Goal: Information Seeking & Learning: Check status

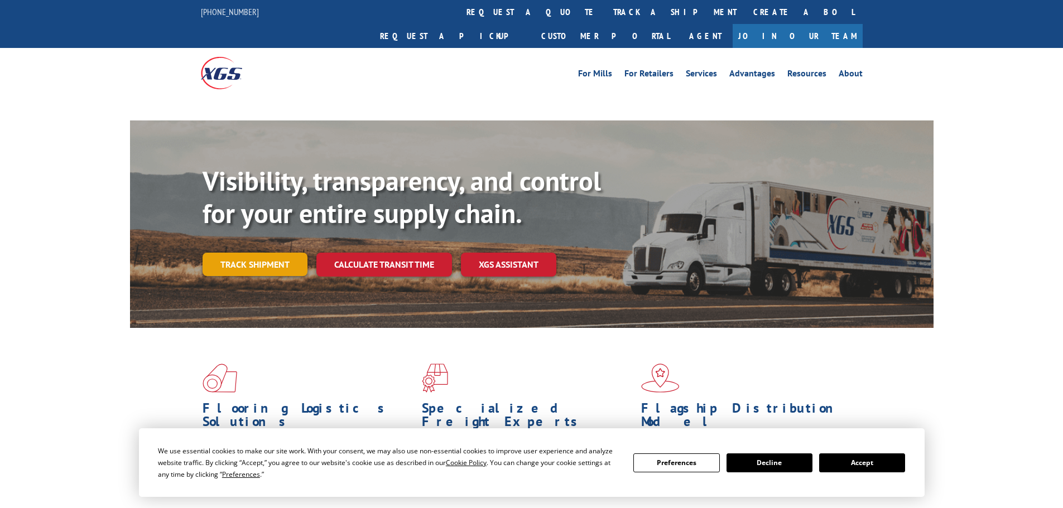
click at [267, 253] on link "Track shipment" at bounding box center [255, 264] width 105 height 23
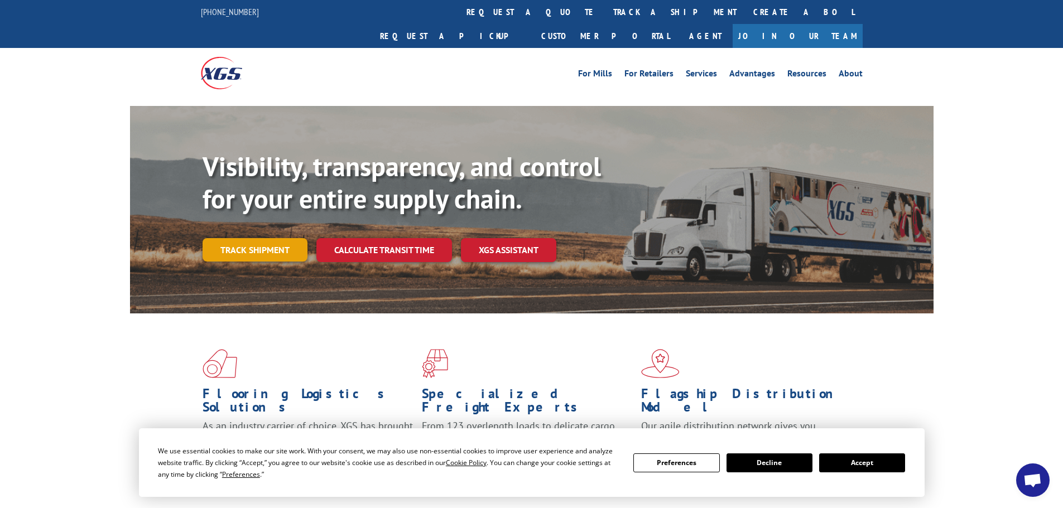
click at [284, 238] on link "Track shipment" at bounding box center [255, 249] width 105 height 23
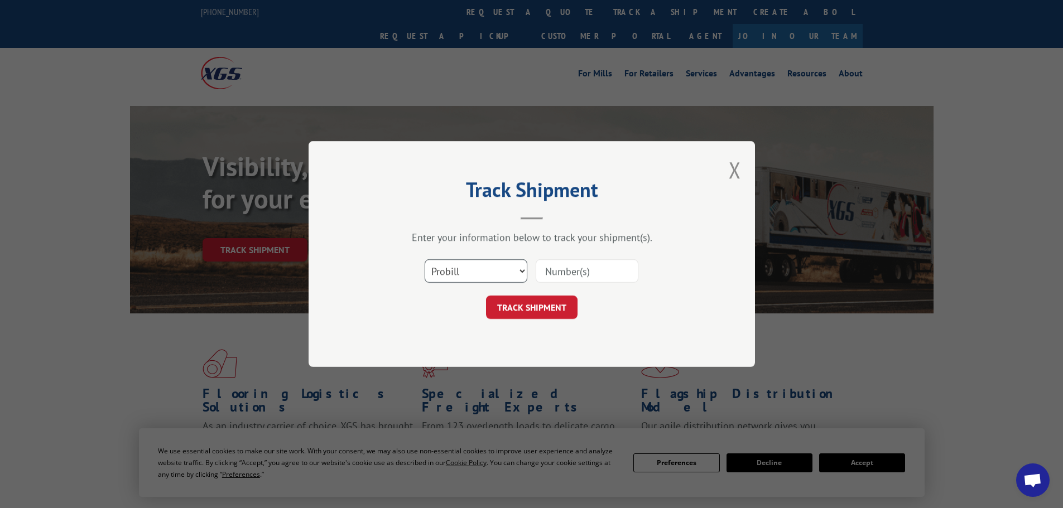
click at [502, 266] on select "Select category... Probill BOL PO" at bounding box center [476, 270] width 103 height 23
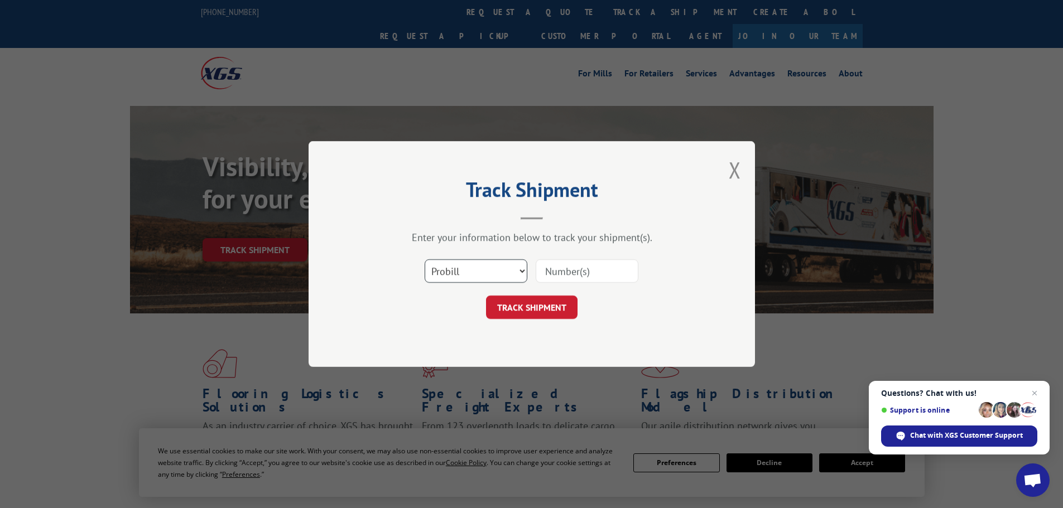
select select "po"
click at [425, 259] on select "Select category... Probill BOL PO" at bounding box center [476, 270] width 103 height 23
click at [609, 273] on input at bounding box center [587, 270] width 103 height 23
paste input "40532385"
type input "40532385"
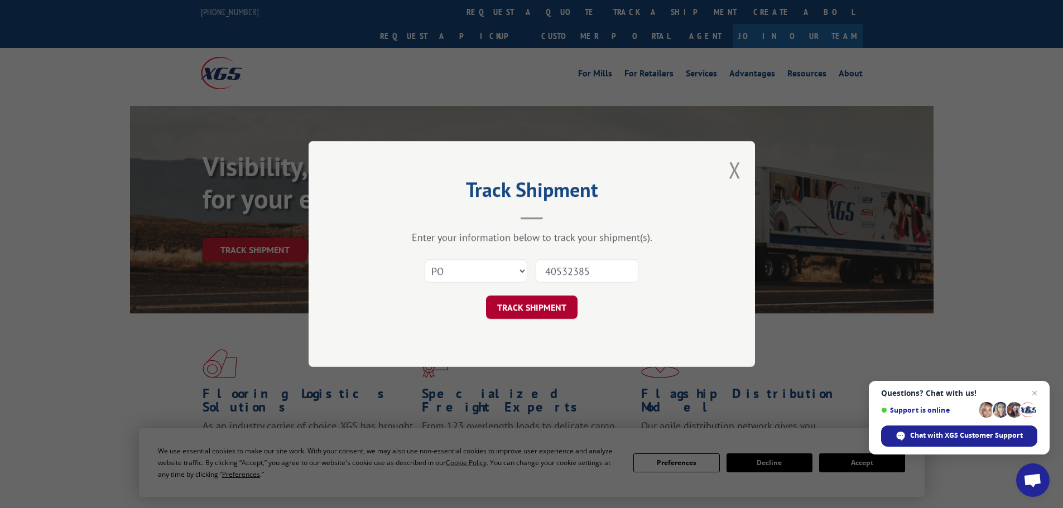
click at [554, 302] on button "TRACK SHIPMENT" at bounding box center [531, 307] width 91 height 23
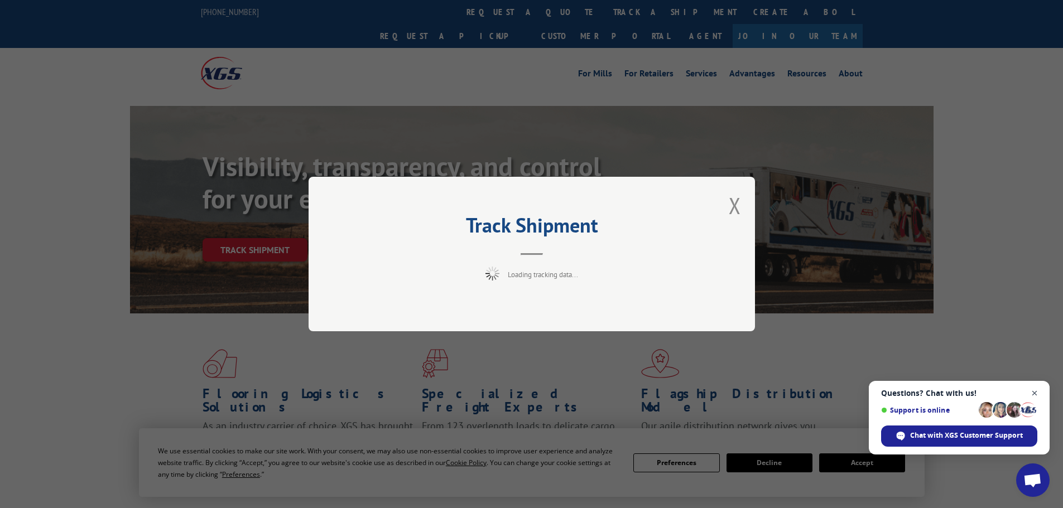
click at [1034, 389] on span "Close chat" at bounding box center [1035, 394] width 14 height 14
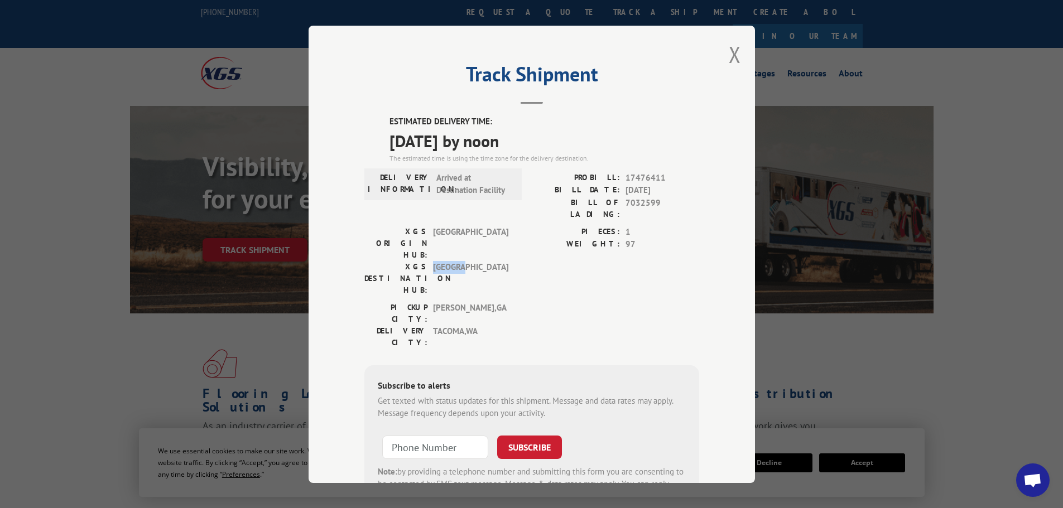
drag, startPoint x: 427, startPoint y: 233, endPoint x: 468, endPoint y: 228, distance: 40.6
click at [468, 261] on div "XGS DESTINATION HUB: [GEOGRAPHIC_DATA]" at bounding box center [439, 278] width 151 height 35
copy span "[GEOGRAPHIC_DATA]"
click at [729, 51] on button "Close modal" at bounding box center [735, 55] width 12 height 30
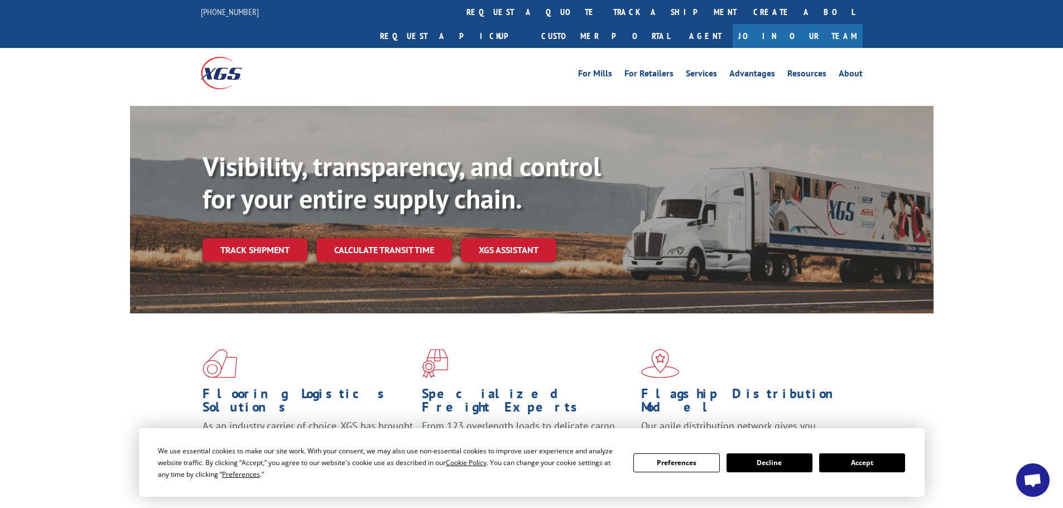
drag, startPoint x: 288, startPoint y: 225, endPoint x: 292, endPoint y: 232, distance: 7.8
click at [288, 238] on link "Track shipment" at bounding box center [255, 249] width 105 height 23
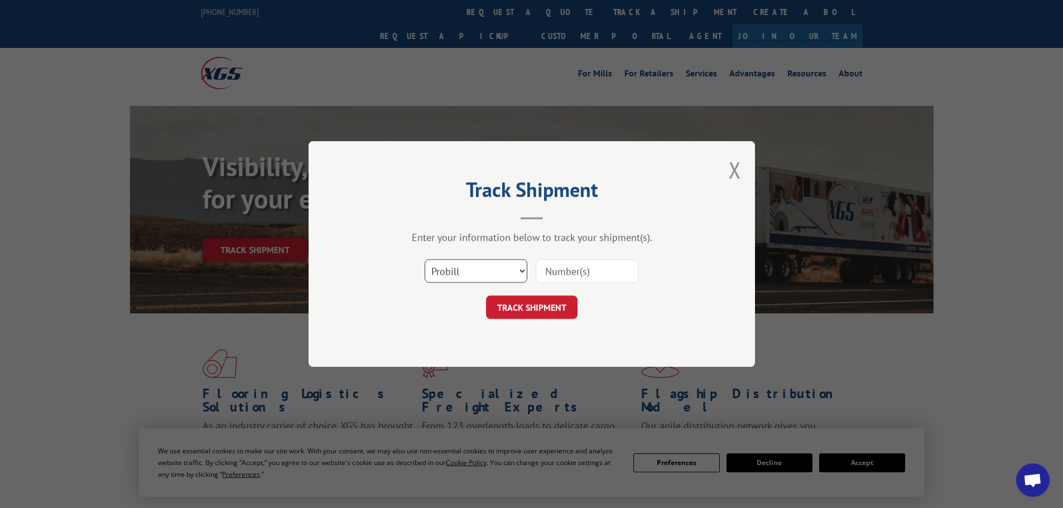
click at [450, 276] on select "Select category... Probill BOL PO" at bounding box center [476, 270] width 103 height 23
select select "po"
click at [425, 259] on select "Select category... Probill BOL PO" at bounding box center [476, 270] width 103 height 23
click at [561, 276] on input at bounding box center [587, 270] width 103 height 23
paste input "40532385"
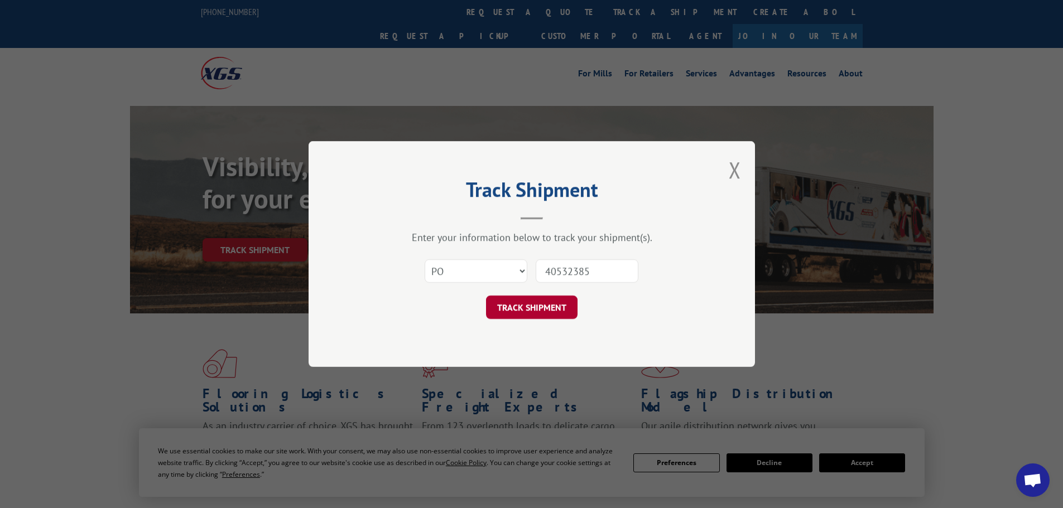
type input "40532385"
click at [550, 310] on button "TRACK SHIPMENT" at bounding box center [531, 307] width 91 height 23
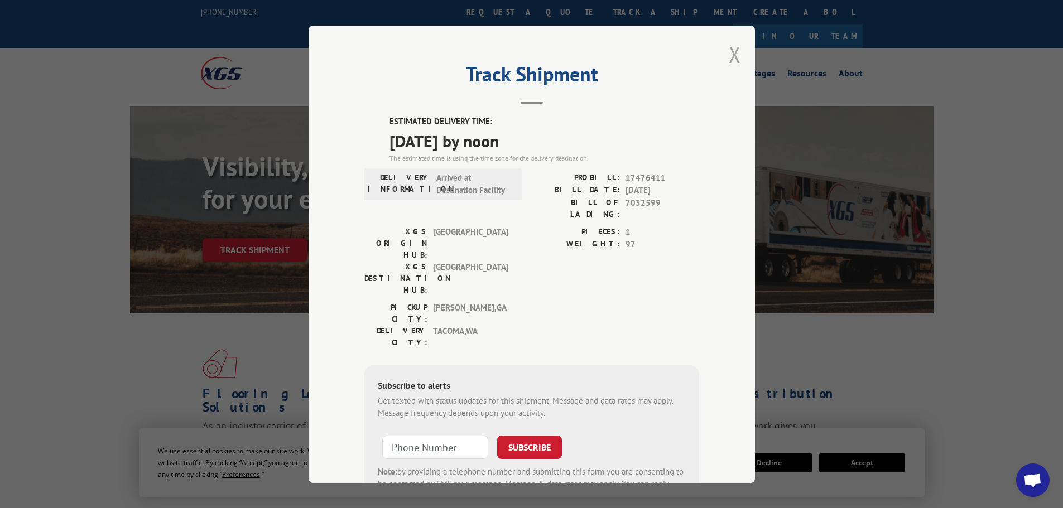
click at [729, 57] on button "Close modal" at bounding box center [735, 55] width 12 height 30
